Goal: Information Seeking & Learning: Find specific fact

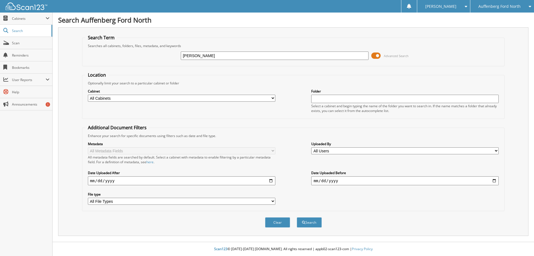
type input "[PERSON_NAME]"
click at [297, 217] on button "Search" at bounding box center [309, 222] width 25 height 10
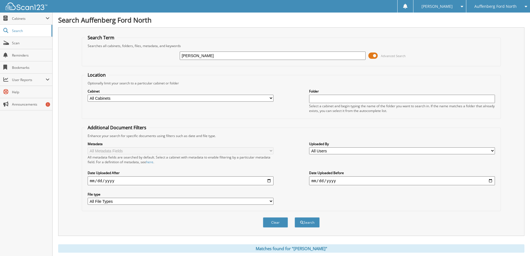
click at [230, 55] on input "[PERSON_NAME]" at bounding box center [273, 55] width 186 height 8
click at [230, 56] on input "[PERSON_NAME]" at bounding box center [273, 55] width 186 height 8
type input "650683"
click at [295, 217] on button "Search" at bounding box center [307, 222] width 25 height 10
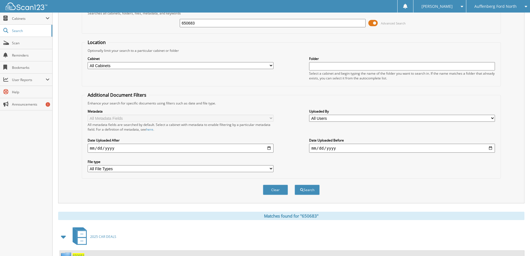
scroll to position [134, 0]
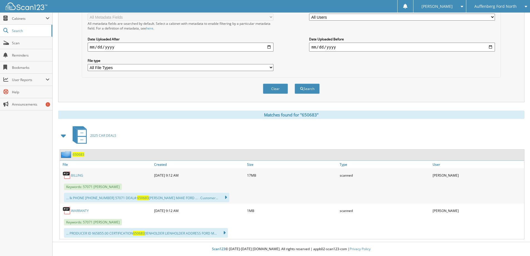
click at [77, 211] on link "WARRANTY" at bounding box center [80, 210] width 18 height 5
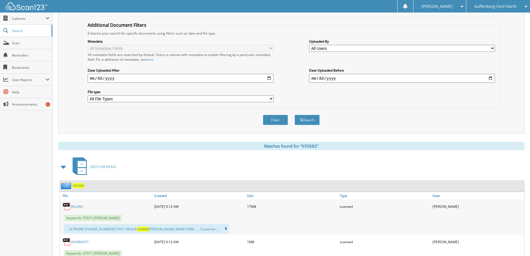
scroll to position [78, 0]
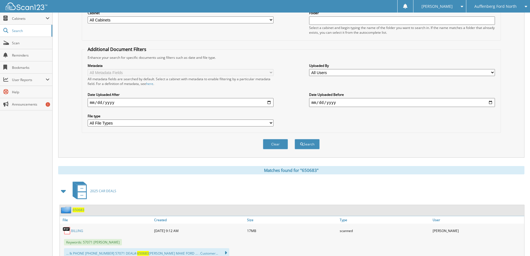
click at [80, 232] on link "BILLING" at bounding box center [77, 230] width 12 height 5
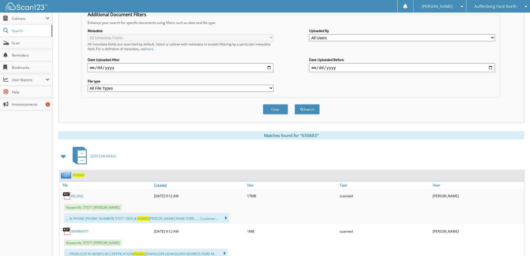
scroll to position [134, 0]
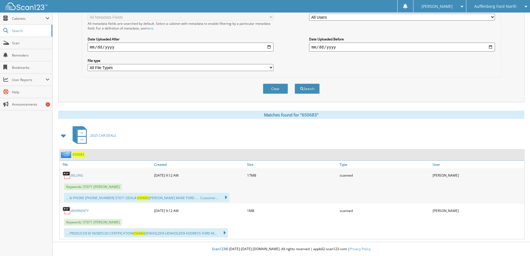
click at [219, 216] on div "WARRANTY [DATE] 9:12 AM 1MB scanned" at bounding box center [292, 210] width 465 height 14
